Goal: Communication & Community: Connect with others

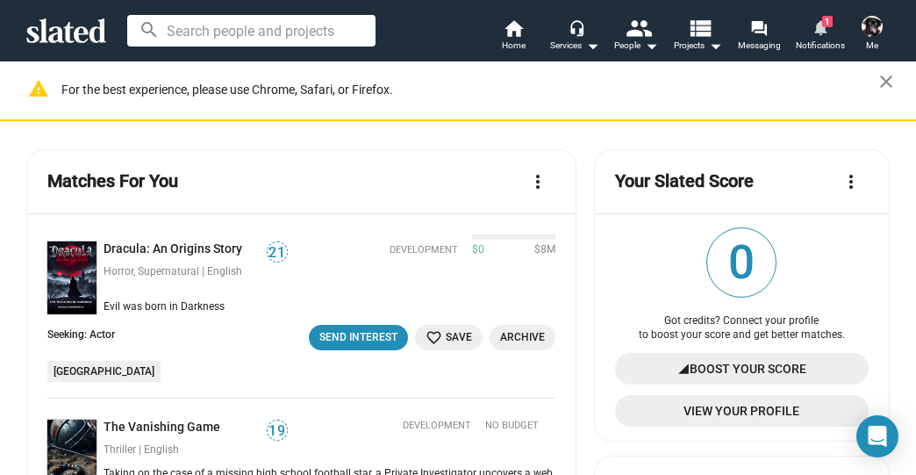
click at [819, 25] on mat-icon "notifications" at bounding box center [819, 26] width 17 height 17
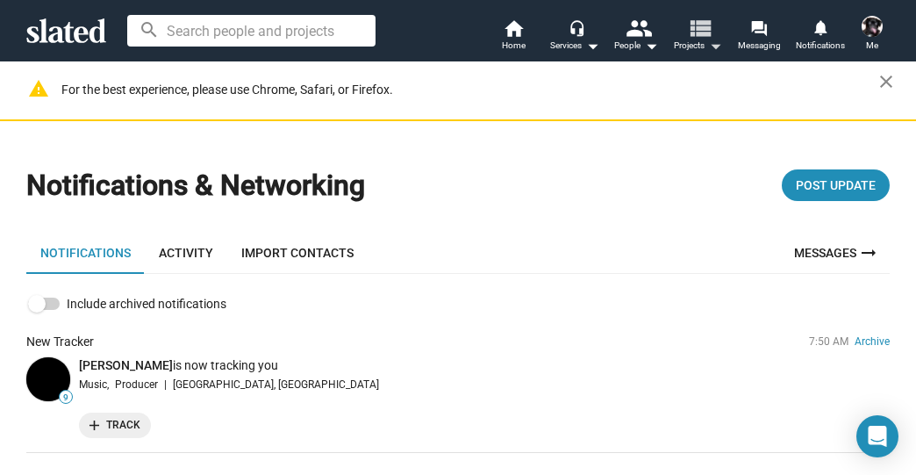
click at [700, 21] on mat-icon "view_list" at bounding box center [699, 27] width 25 height 25
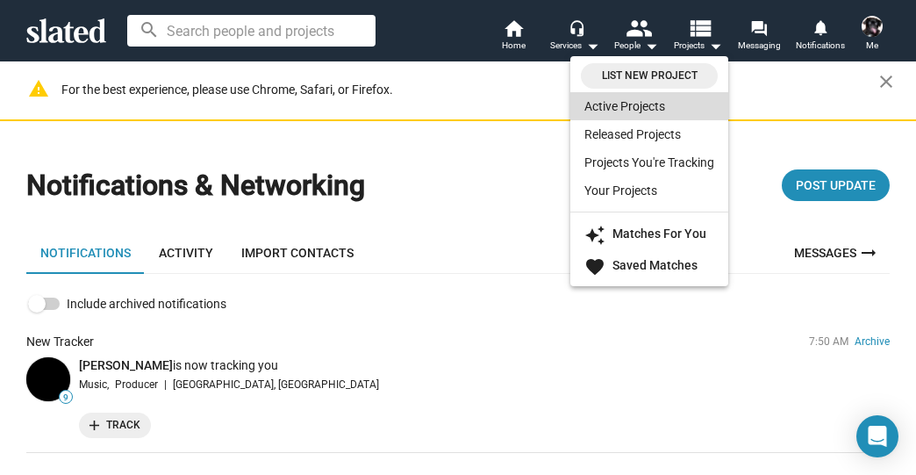
click at [602, 108] on link "Active Projects" at bounding box center [649, 106] width 158 height 28
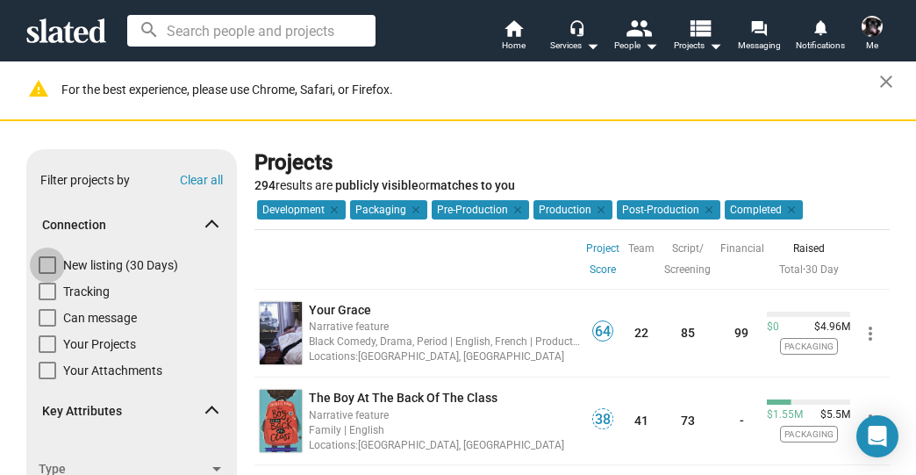
click at [45, 258] on span at bounding box center [48, 265] width 18 height 18
click at [46, 274] on input "New listing (30 Days)" at bounding box center [46, 274] width 1 height 1
checkbox input "true"
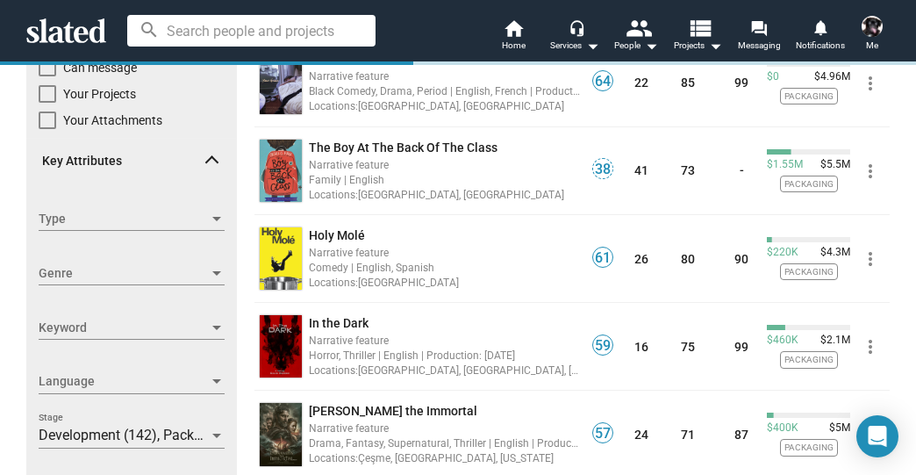
scroll to position [281, 0]
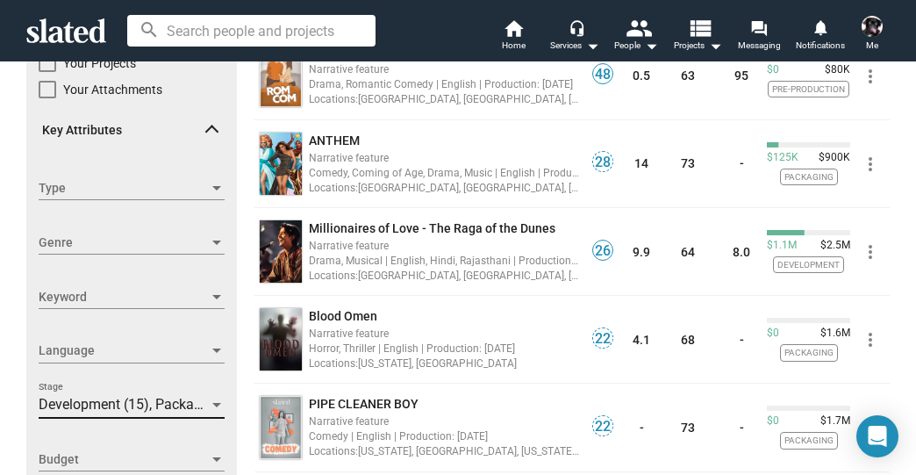
click at [95, 407] on span "Development (15), Packaging (17), Pre-Production (4), Production (1), Post-Prod…" at bounding box center [314, 404] width 551 height 17
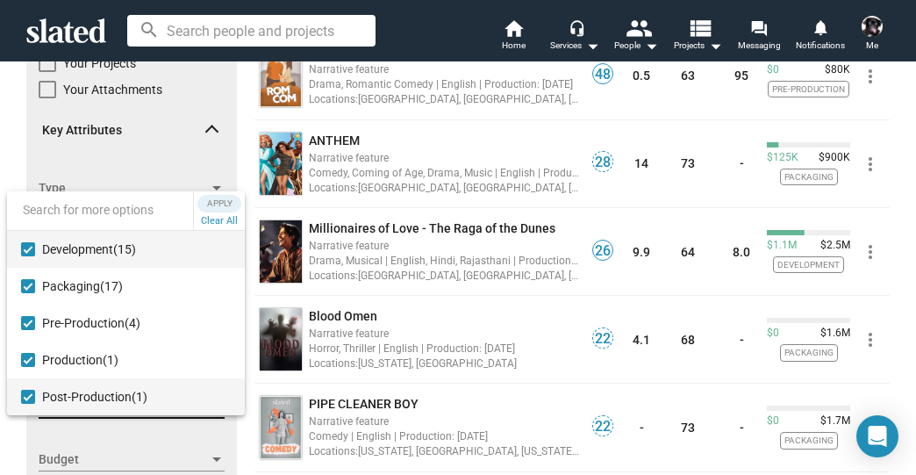
click at [24, 397] on mat-pseudo-checkbox at bounding box center [28, 396] width 14 height 14
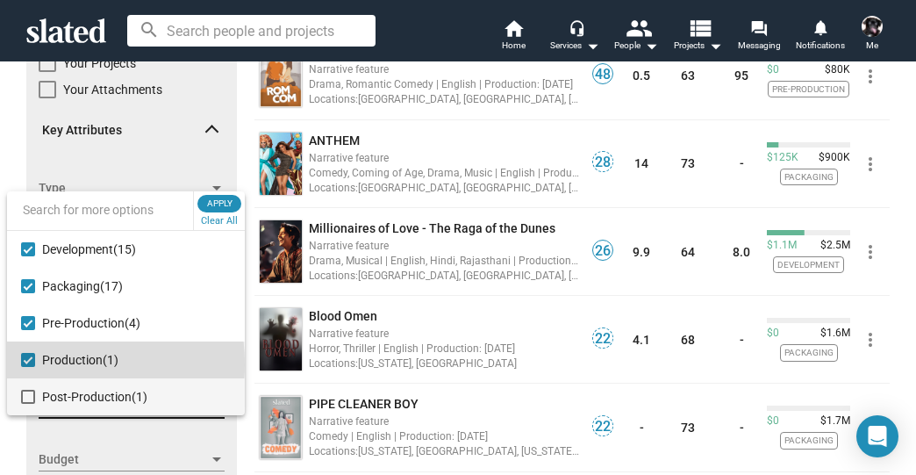
click at [27, 364] on mat-pseudo-checkbox at bounding box center [28, 360] width 14 height 14
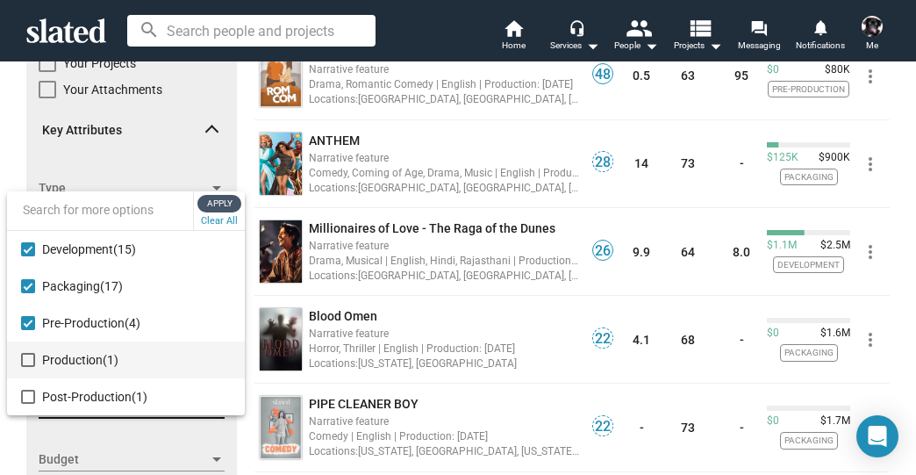
click at [222, 202] on span "Apply" at bounding box center [220, 204] width 32 height 18
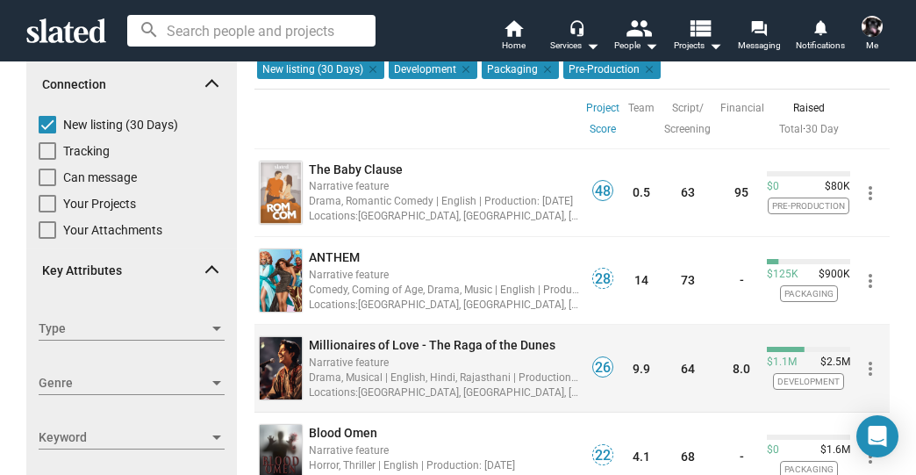
scroll to position [211, 0]
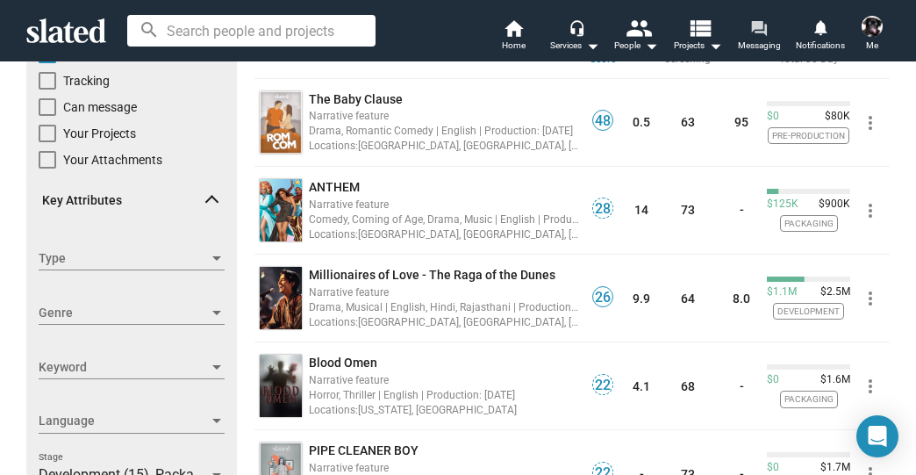
click at [761, 31] on mat-icon "forum" at bounding box center [758, 27] width 17 height 17
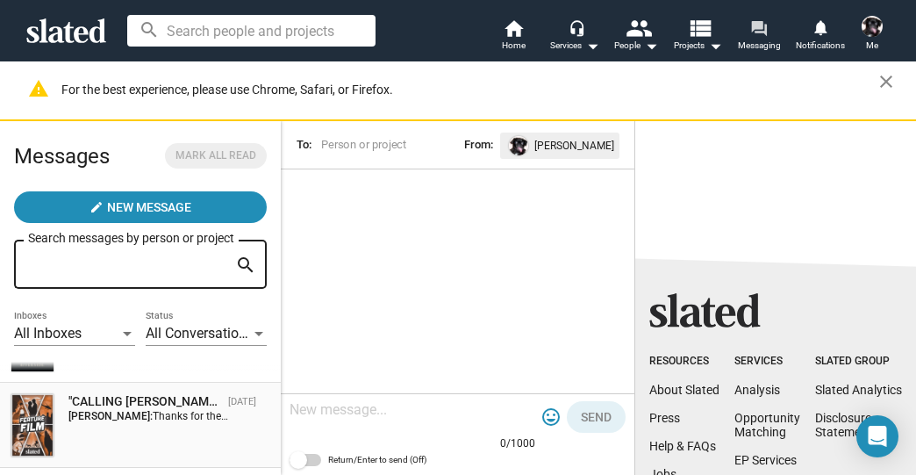
scroll to position [211, 0]
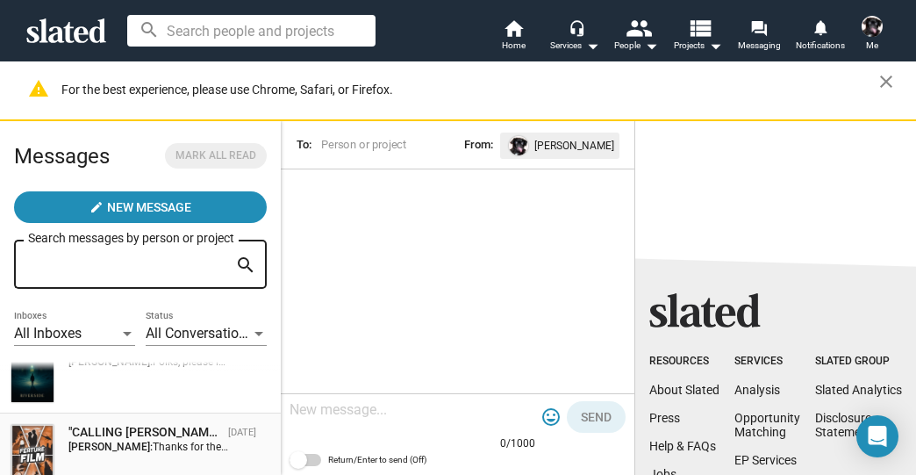
click at [167, 449] on span "Thanks for the quick response." at bounding box center [225, 446] width 145 height 12
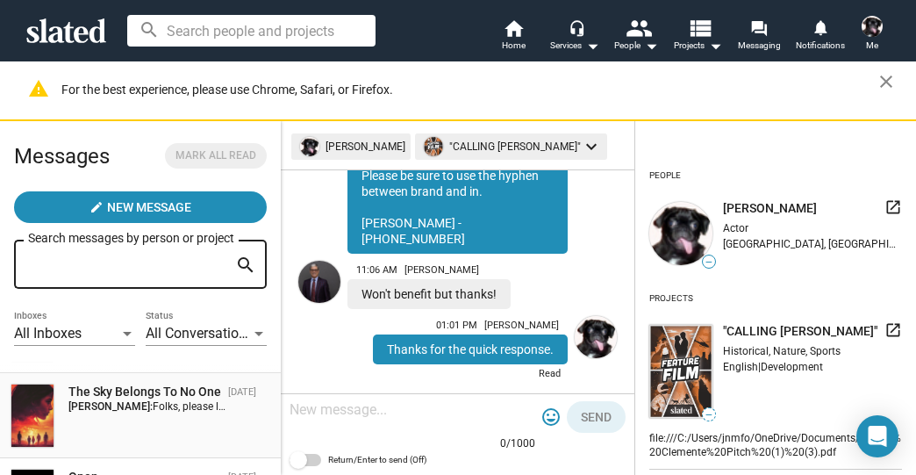
scroll to position [351, 0]
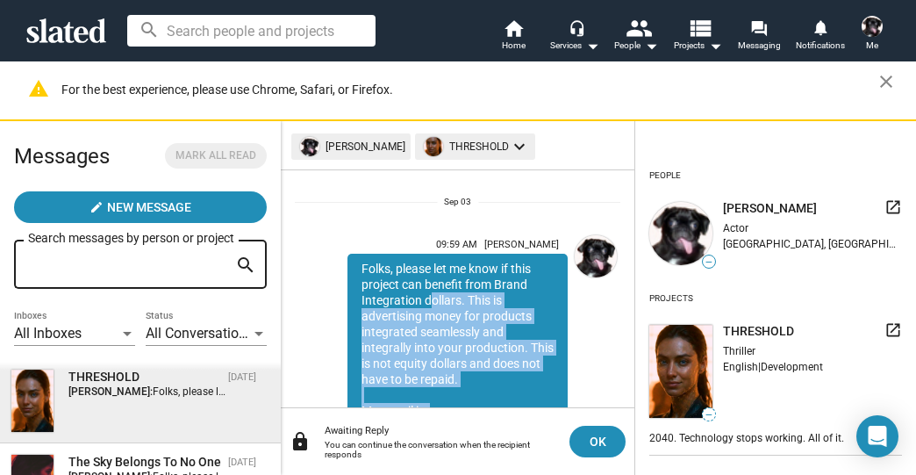
scroll to position [11, 0]
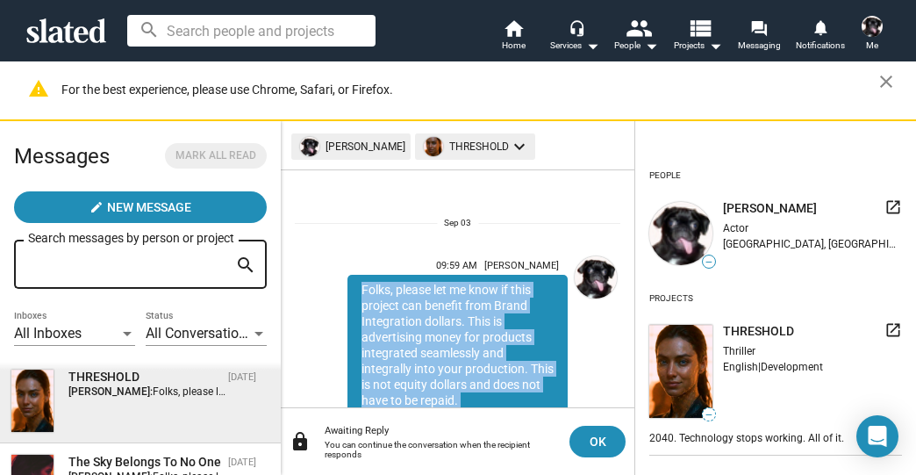
drag, startPoint x: 486, startPoint y: 326, endPoint x: 361, endPoint y: 281, distance: 132.6
click at [361, 281] on div "Folks, please let me know if this project can benefit from Brand Integration do…" at bounding box center [457, 432] width 220 height 314
copy div "Folks, please let me know if this project can benefit from Brand Integration do…"
click at [696, 15] on mat-icon "view_list" at bounding box center [699, 27] width 25 height 25
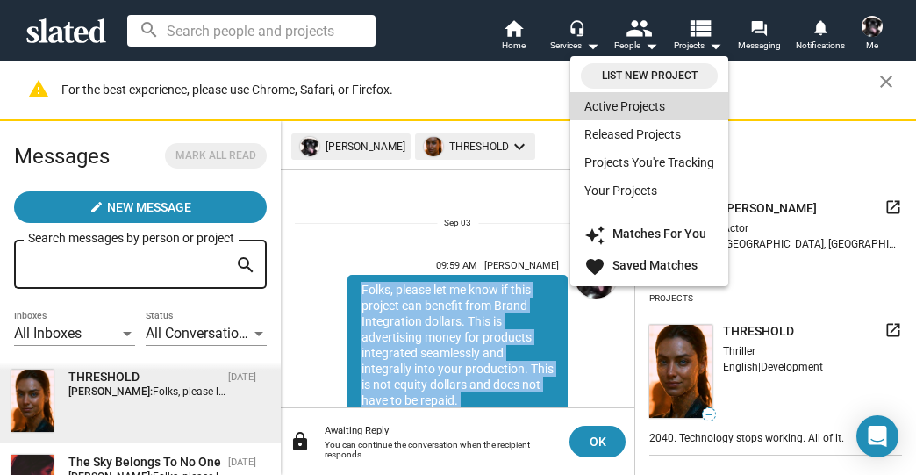
click at [630, 102] on link "Active Projects" at bounding box center [649, 106] width 158 height 28
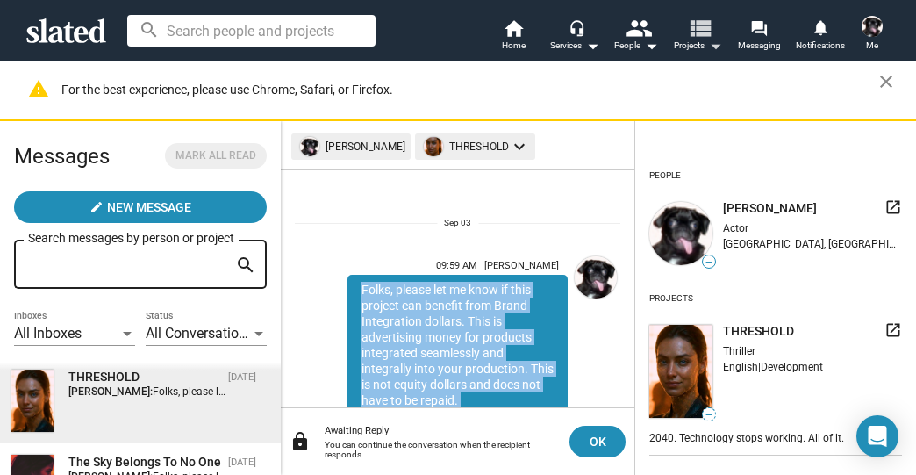
scroll to position [0, 0]
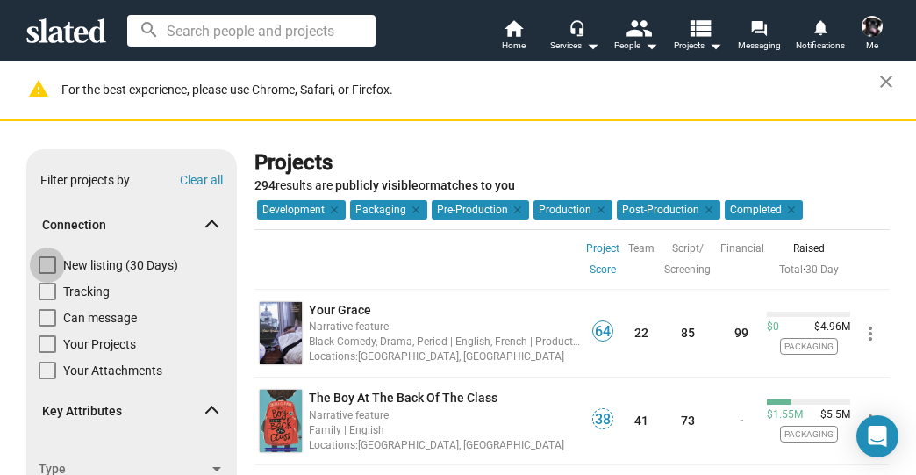
click at [46, 260] on span at bounding box center [48, 265] width 18 height 18
click at [46, 274] on input "New listing (30 Days)" at bounding box center [46, 274] width 1 height 1
checkbox input "true"
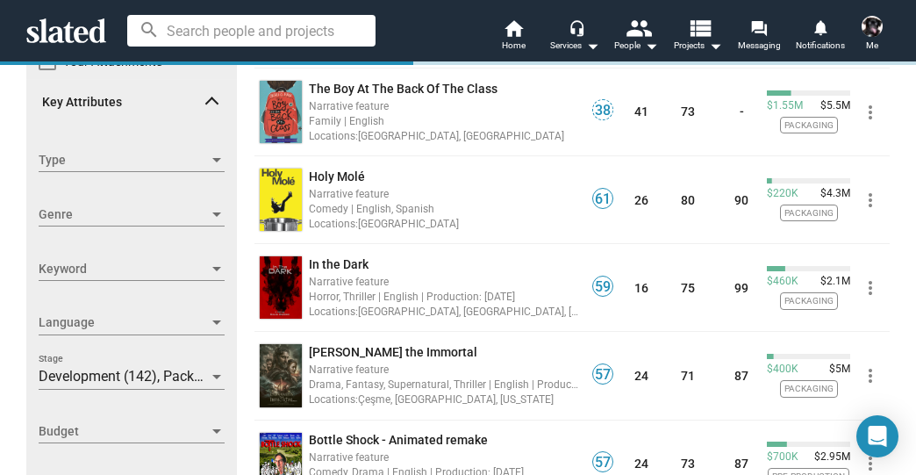
scroll to position [351, 0]
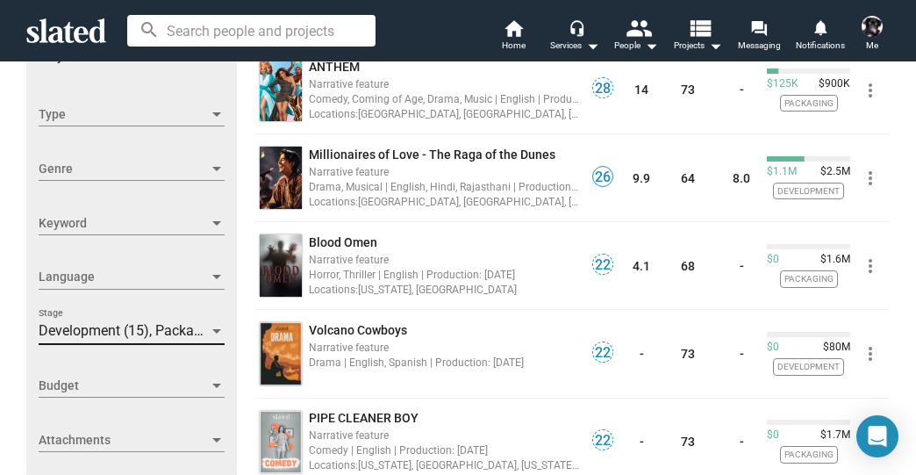
click at [101, 324] on div "Development (15), Packaging (17), Pre-Production (4), Production (1), Post-Prod…" at bounding box center [124, 331] width 170 height 18
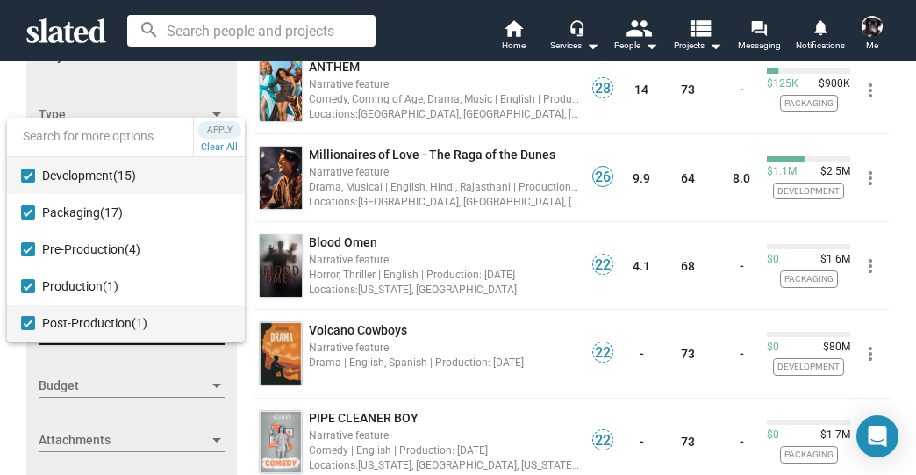
click at [27, 322] on mat-pseudo-checkbox at bounding box center [28, 323] width 14 height 14
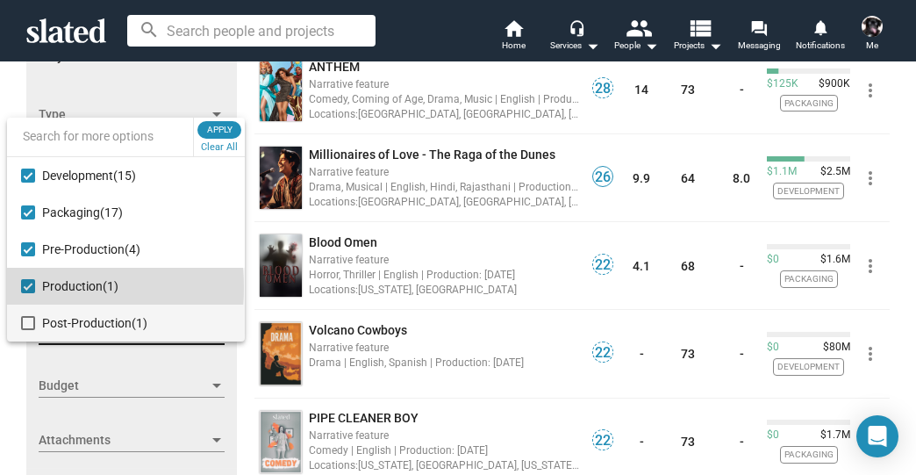
click at [27, 287] on mat-pseudo-checkbox at bounding box center [28, 286] width 14 height 14
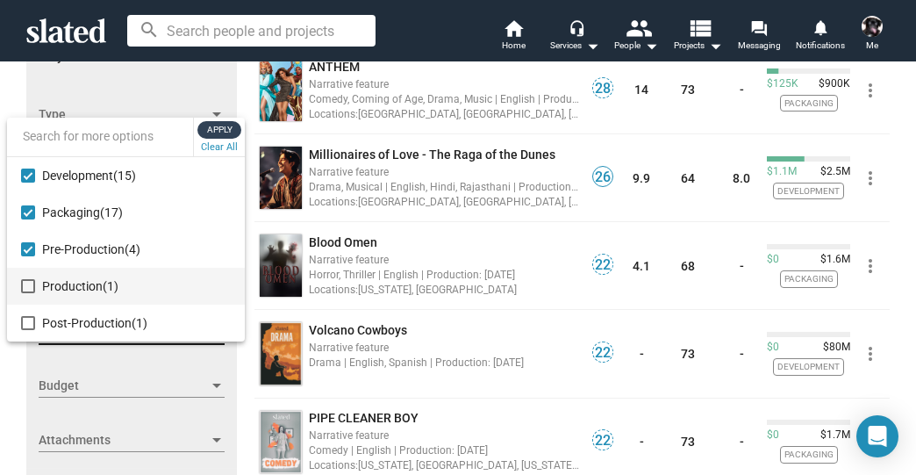
click at [219, 128] on span "Apply" at bounding box center [220, 130] width 32 height 18
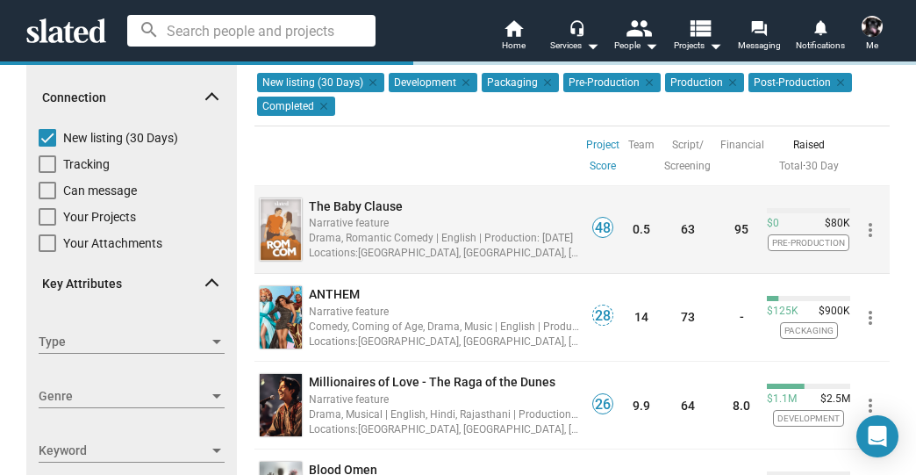
scroll to position [211, 0]
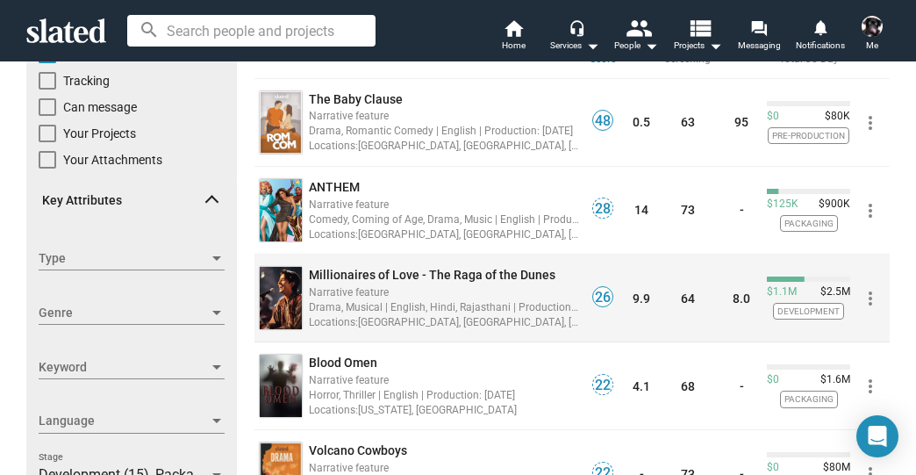
click at [384, 269] on span "Millionaires of Love - The Raga of the Dunes" at bounding box center [432, 275] width 246 height 14
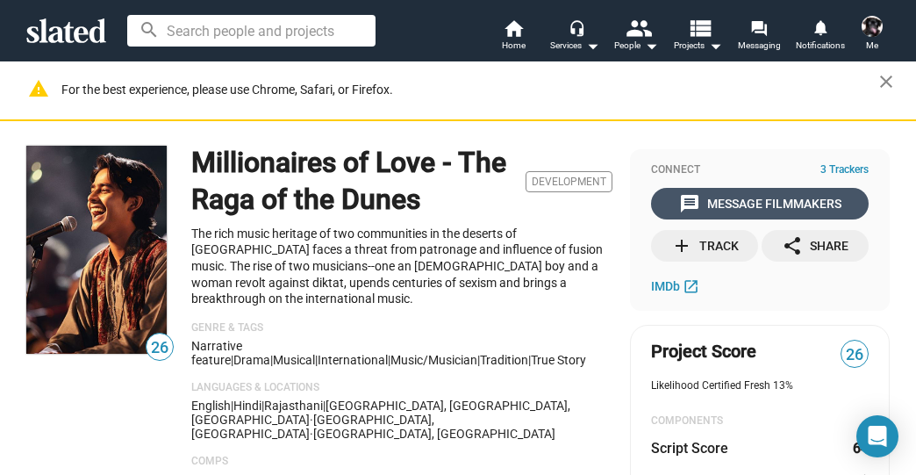
click at [760, 200] on div "message Message Filmmakers" at bounding box center [760, 204] width 162 height 32
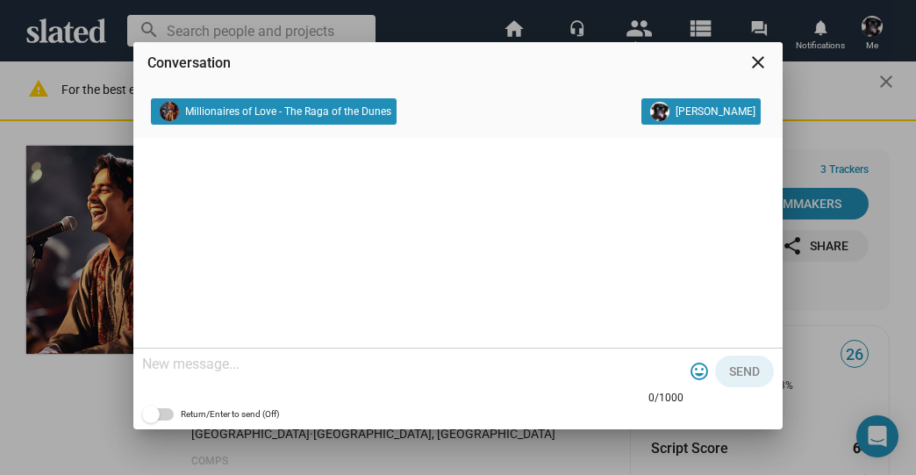
click at [248, 370] on textarea at bounding box center [412, 364] width 541 height 18
paste textarea "Folks, please let me know if this project can benefit from Brand Integration do…"
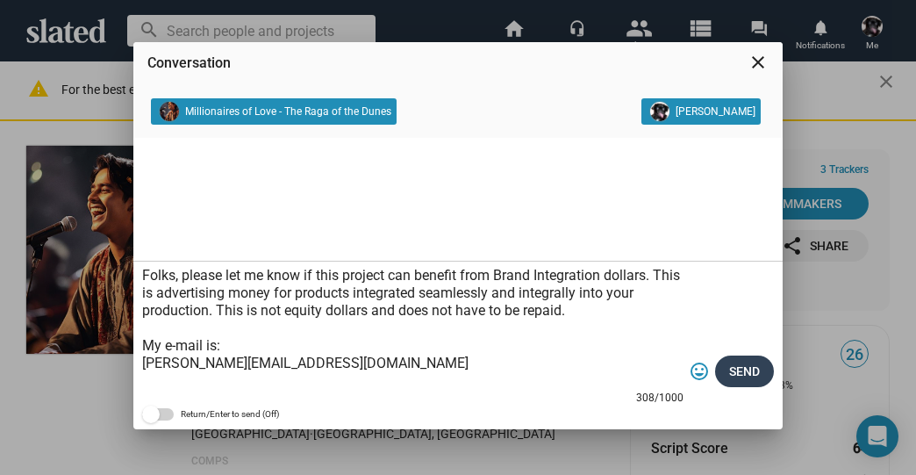
type textarea "Folks, please let me know if this project can benefit from Brand Integration do…"
click at [737, 374] on span "Send" at bounding box center [744, 371] width 31 height 32
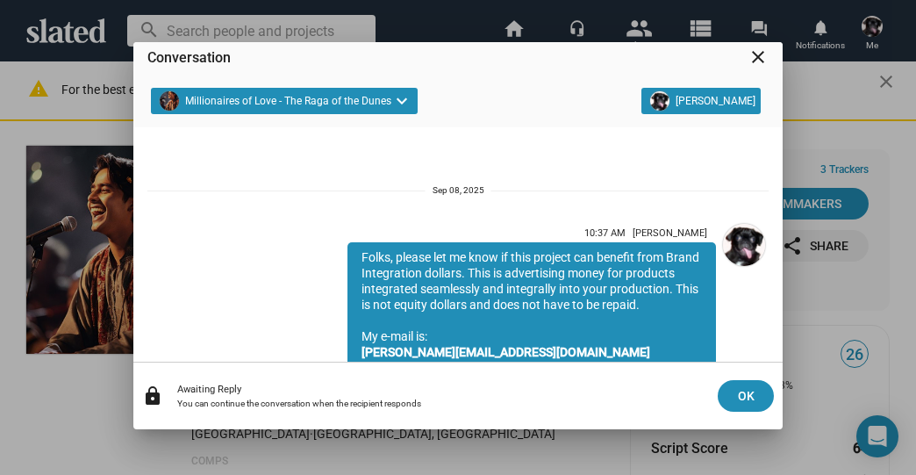
scroll to position [146, 0]
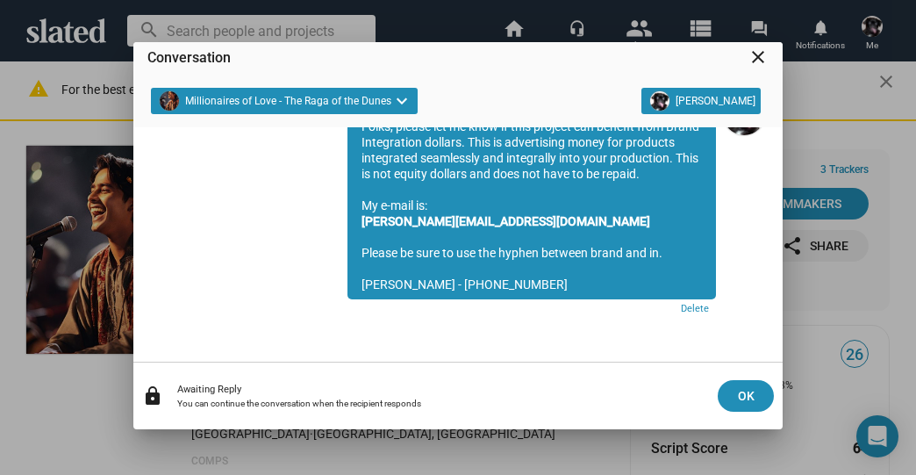
click at [758, 54] on mat-icon "close" at bounding box center [757, 56] width 21 height 21
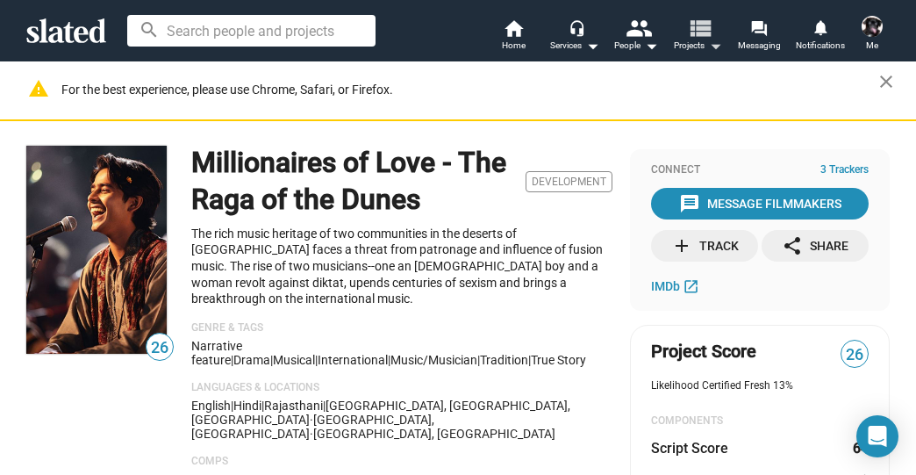
click at [697, 32] on mat-icon "view_list" at bounding box center [699, 27] width 25 height 25
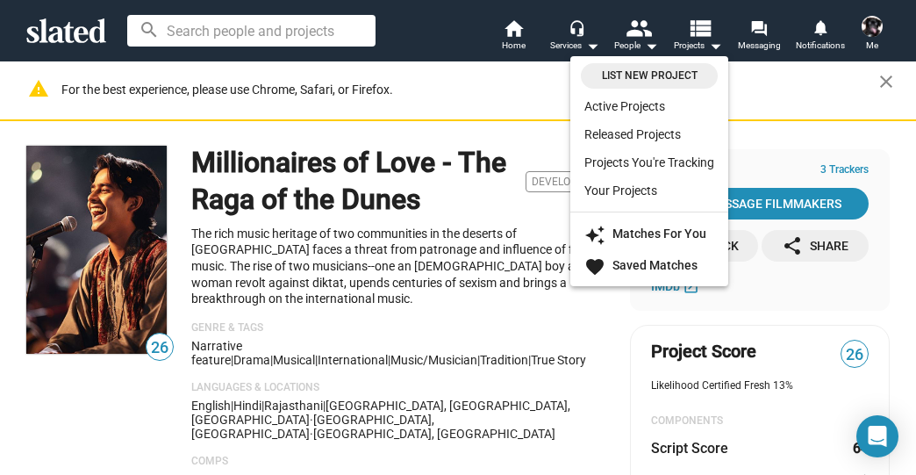
click at [768, 139] on div at bounding box center [458, 237] width 916 height 475
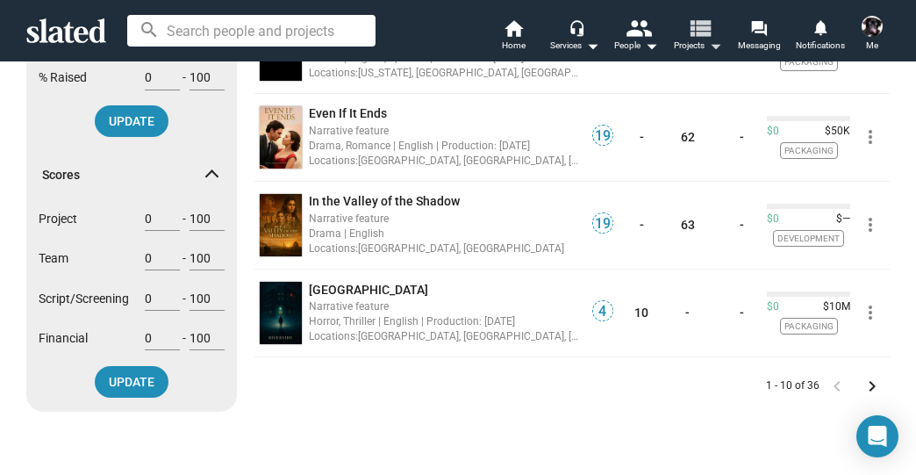
scroll to position [842, 0]
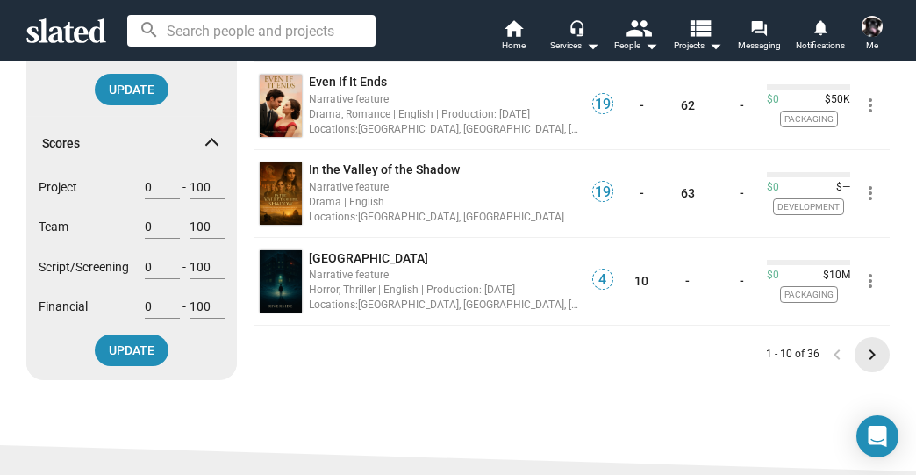
click at [868, 352] on mat-icon "keyboard_arrow_right" at bounding box center [871, 354] width 21 height 21
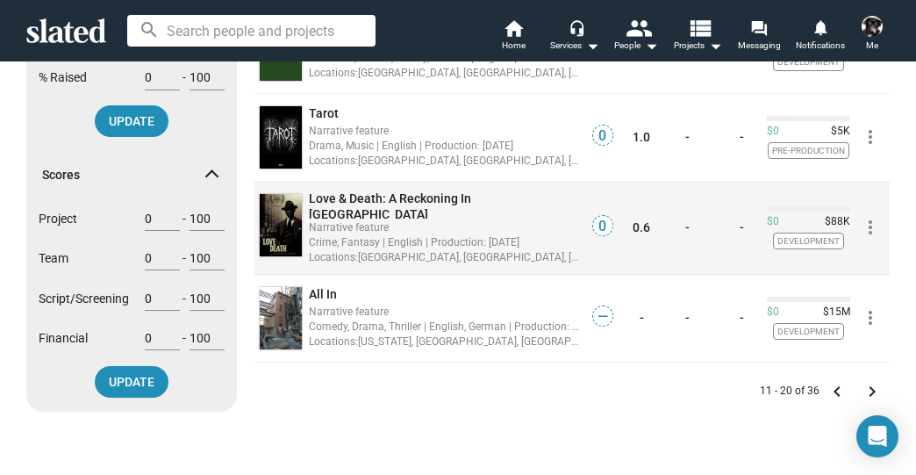
scroll to position [842, 0]
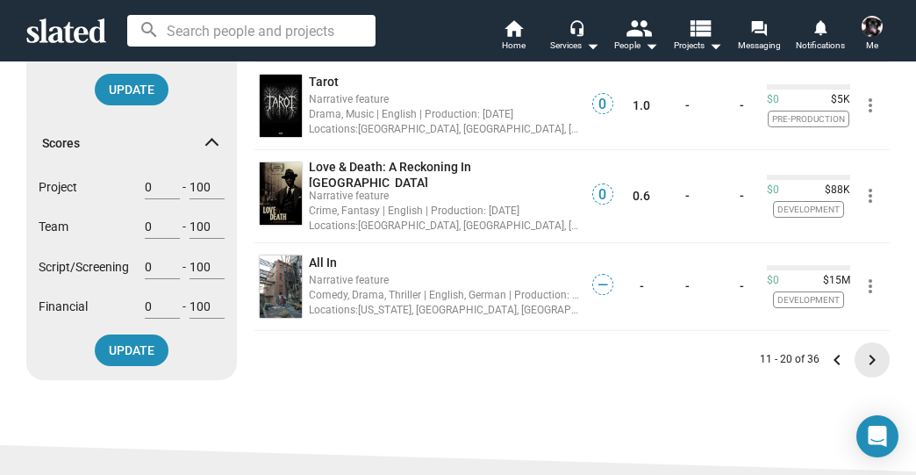
click at [867, 354] on mat-icon "keyboard_arrow_right" at bounding box center [871, 359] width 21 height 21
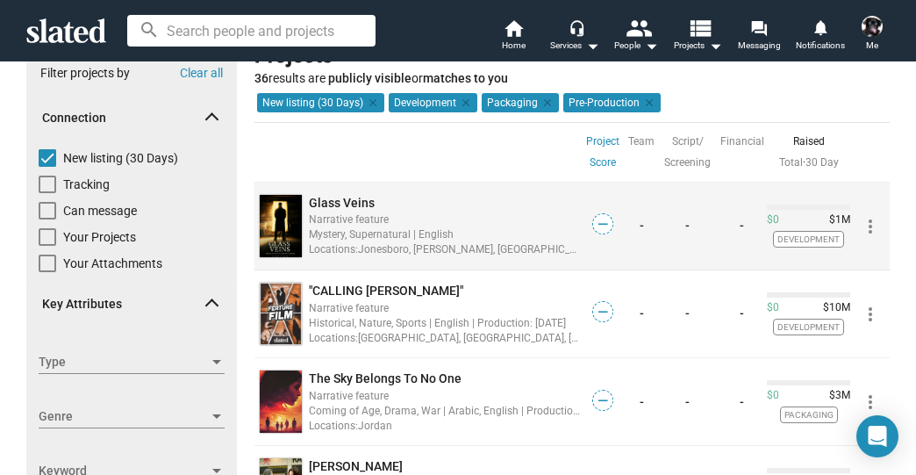
scroll to position [140, 0]
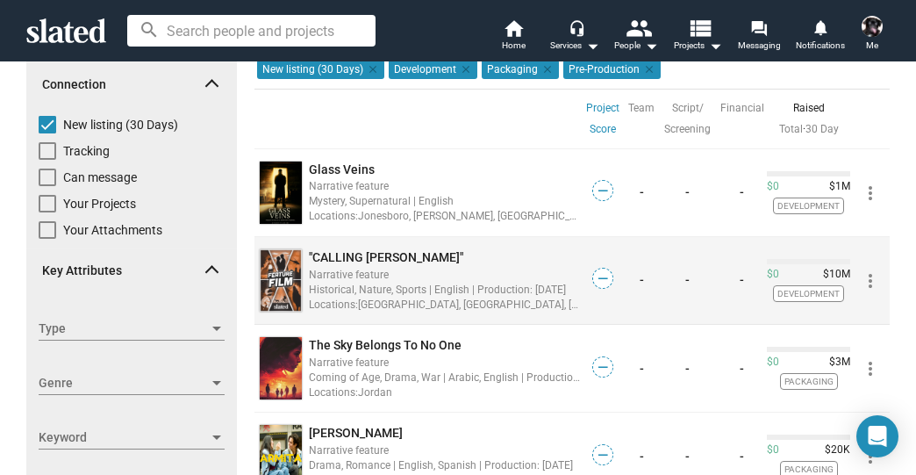
click at [351, 256] on span ""CALLING [PERSON_NAME]"" at bounding box center [386, 257] width 154 height 14
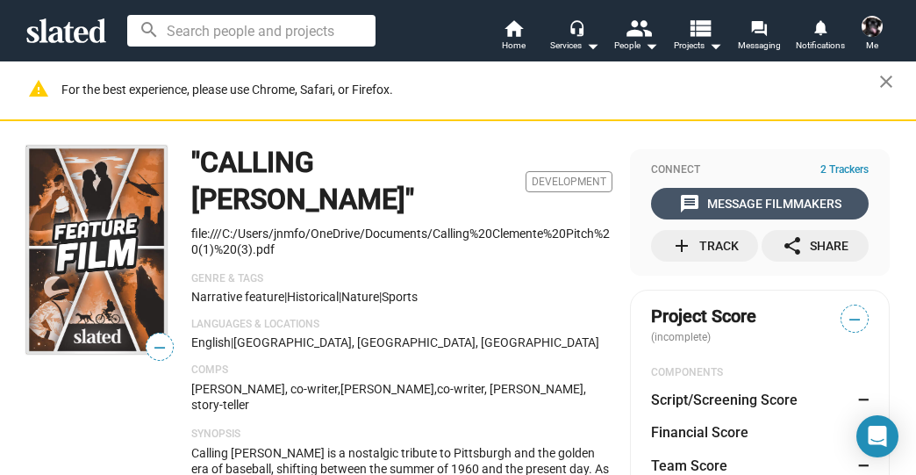
click at [723, 205] on div "message Message Filmmakers" at bounding box center [760, 204] width 162 height 32
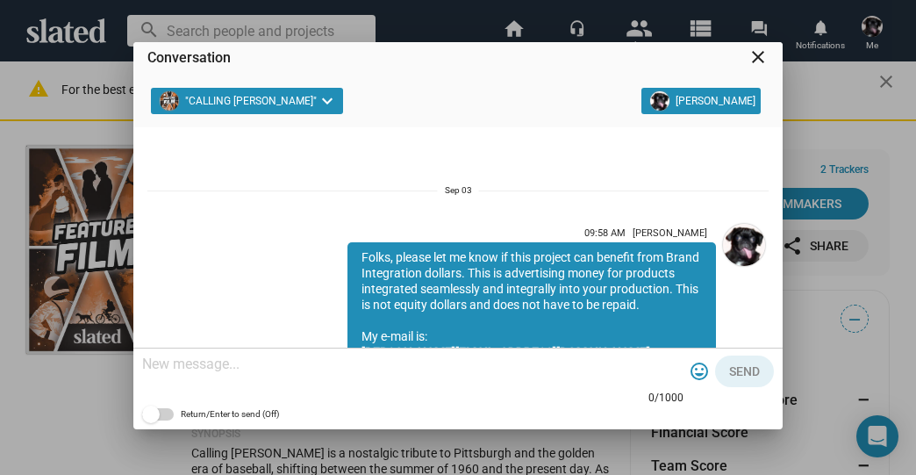
click at [756, 63] on mat-icon "close" at bounding box center [757, 56] width 21 height 21
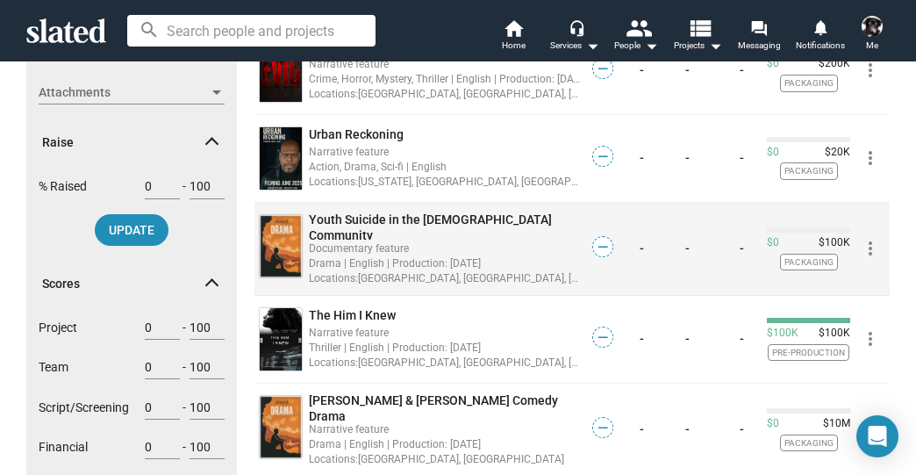
scroll to position [772, 0]
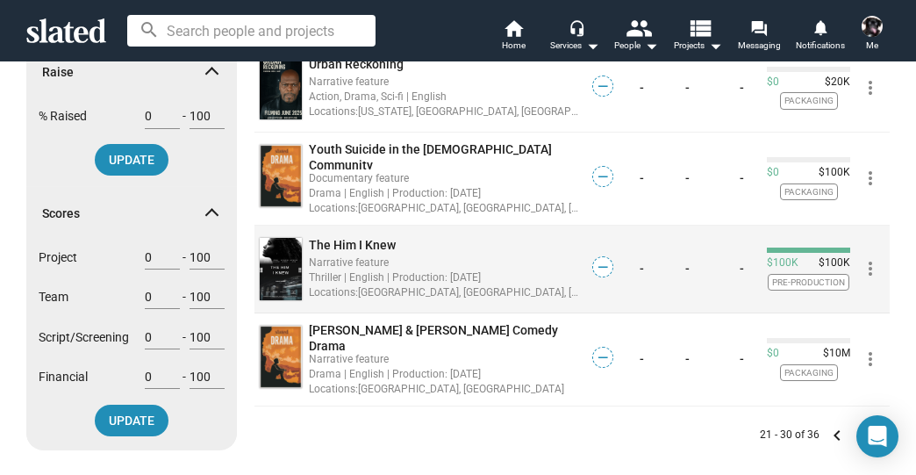
click at [351, 238] on span "The Him I Knew" at bounding box center [352, 245] width 87 height 14
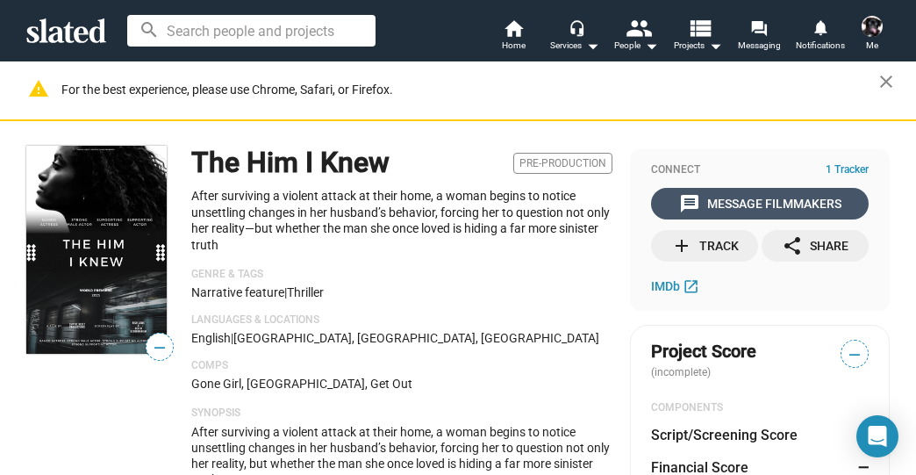
click at [728, 205] on div "message Message Filmmakers" at bounding box center [760, 204] width 162 height 32
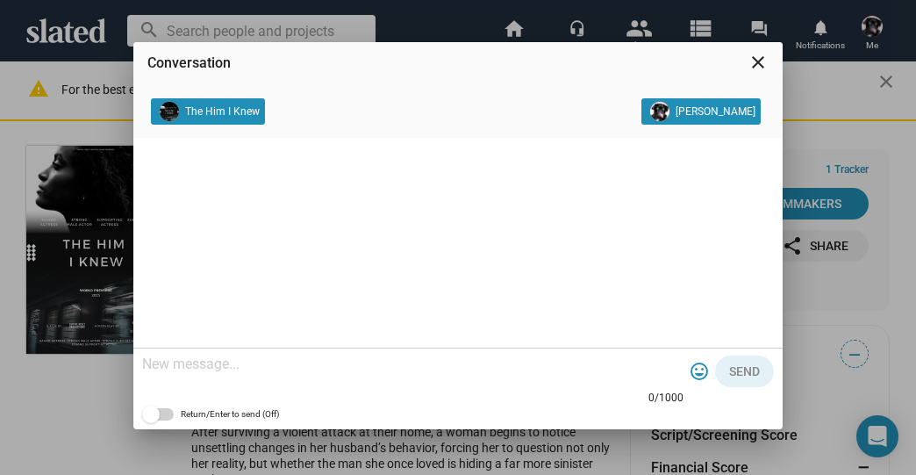
click at [313, 358] on textarea at bounding box center [412, 364] width 541 height 18
paste textarea "Folks, please let me know if this project can benefit from Brand Integration do…"
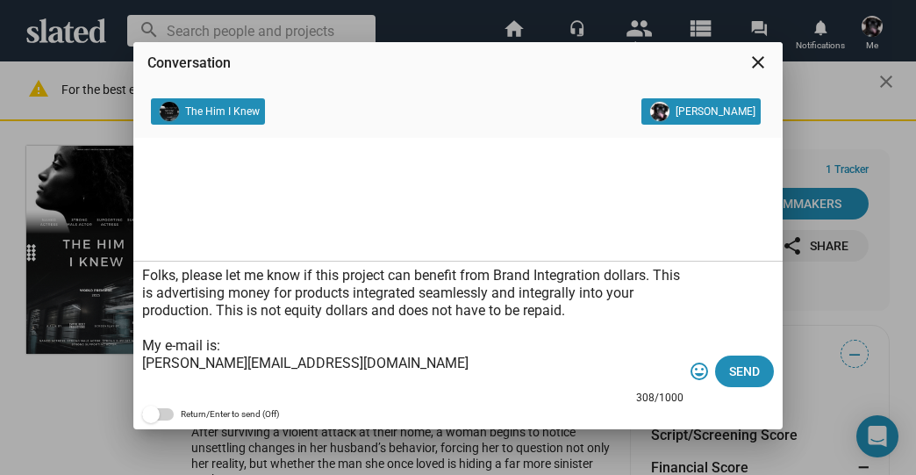
scroll to position [53, 0]
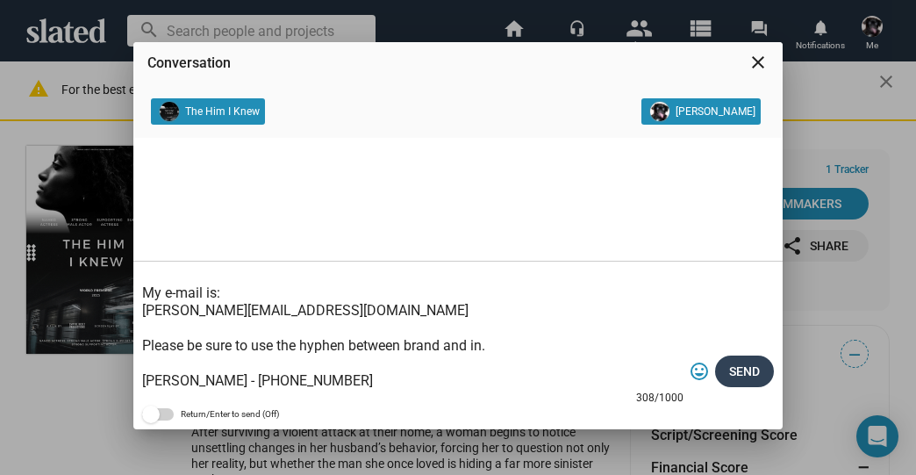
type textarea "Folks, please let me know if this project can benefit from Brand Integration do…"
click at [740, 362] on span "Send" at bounding box center [744, 371] width 31 height 32
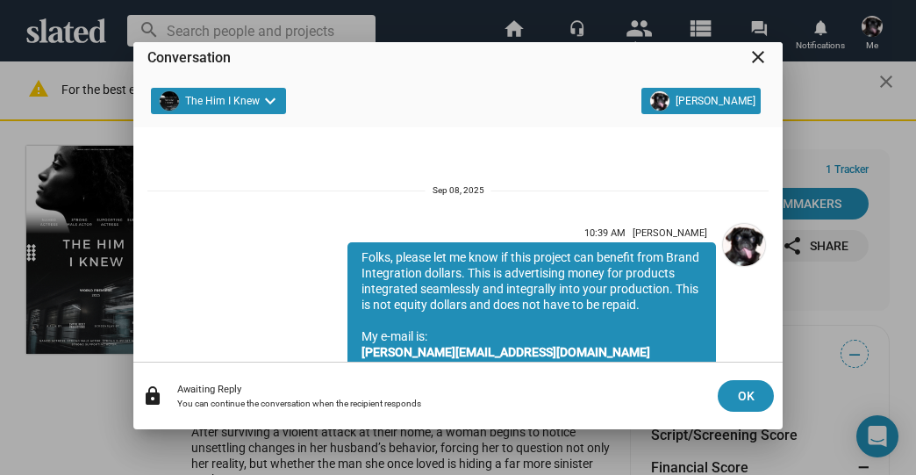
scroll to position [146, 0]
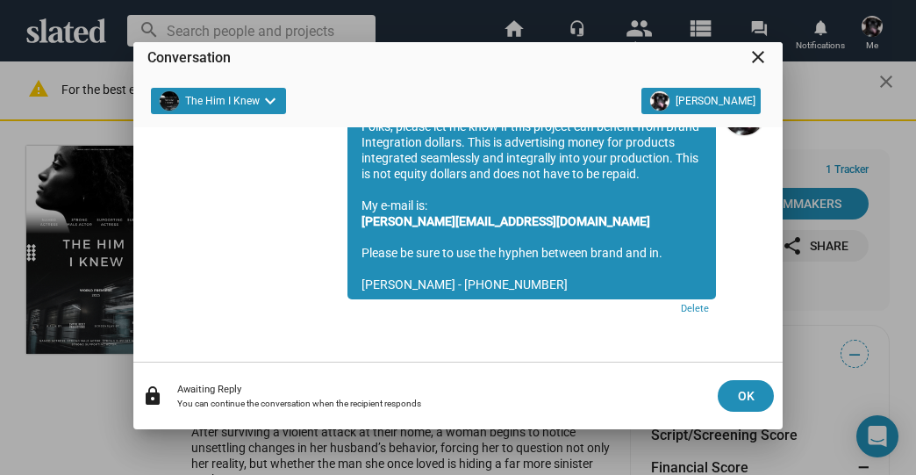
click at [755, 56] on mat-icon "close" at bounding box center [757, 56] width 21 height 21
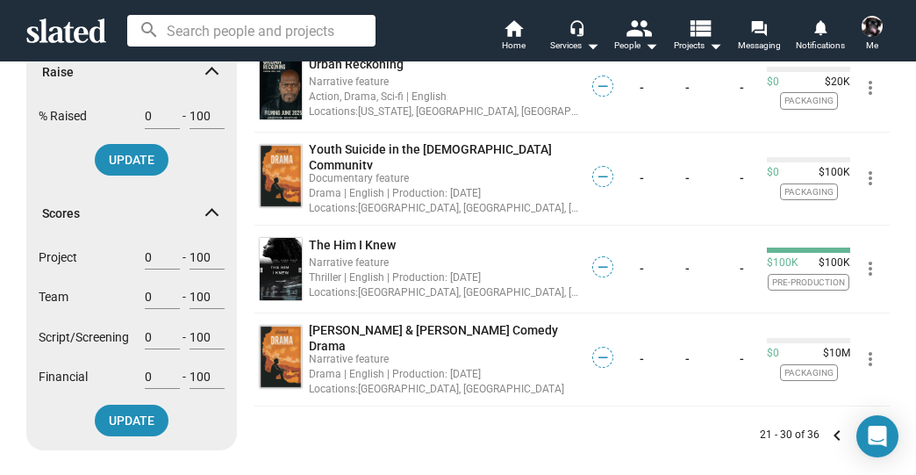
scroll to position [842, 0]
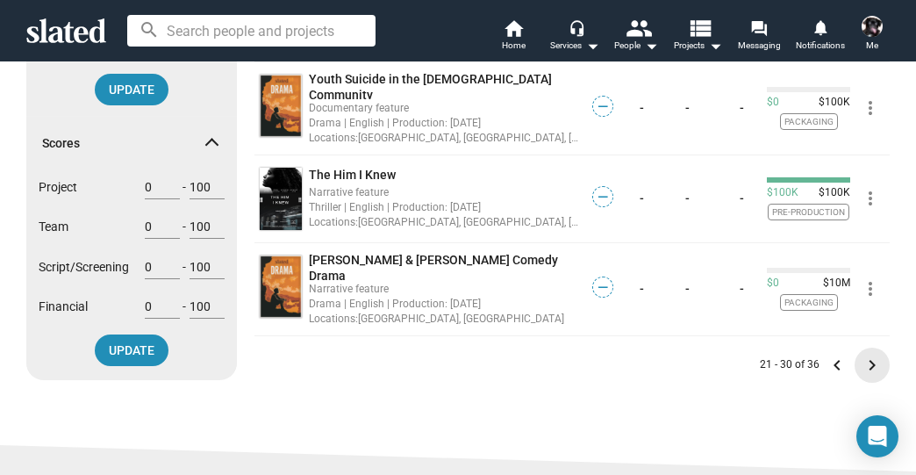
click at [863, 354] on mat-icon "keyboard_arrow_right" at bounding box center [871, 364] width 21 height 21
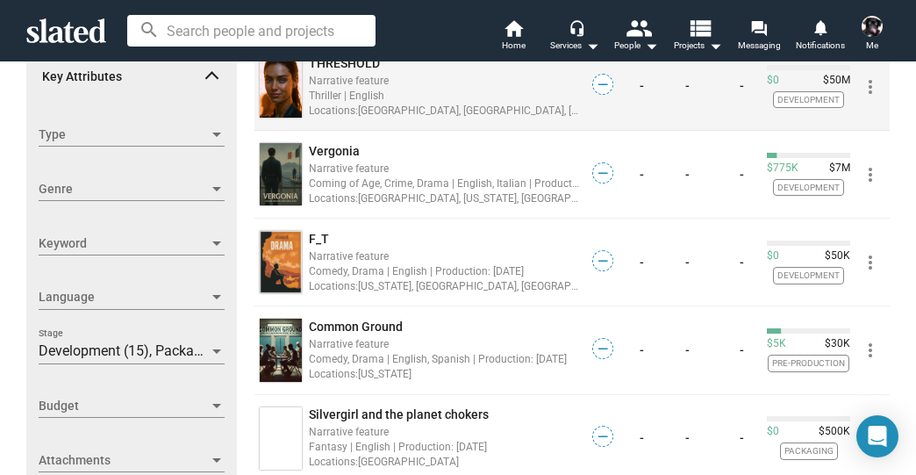
scroll to position [351, 0]
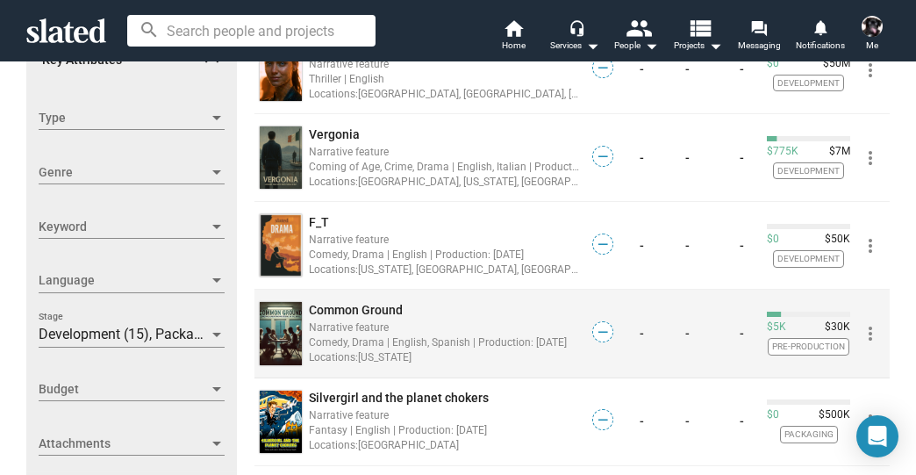
click at [389, 305] on span "Common Ground" at bounding box center [356, 310] width 94 height 14
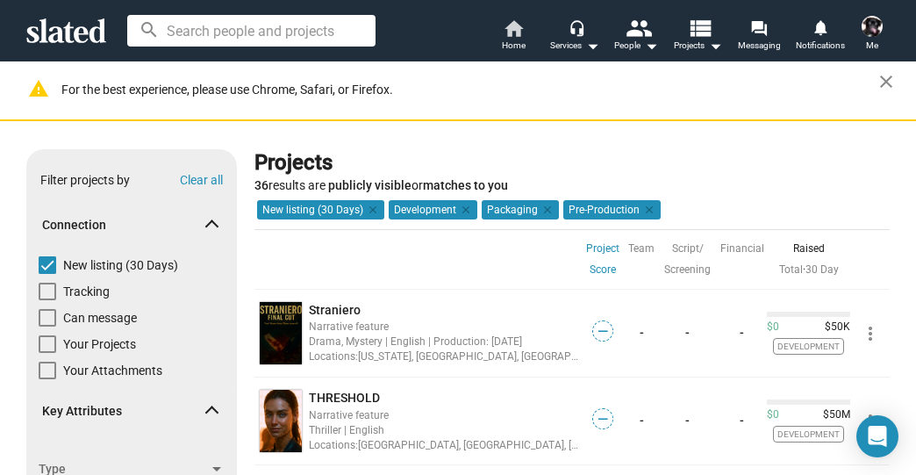
click at [516, 32] on mat-icon "home" at bounding box center [513, 28] width 21 height 21
